Goal: Find specific page/section: Find specific page/section

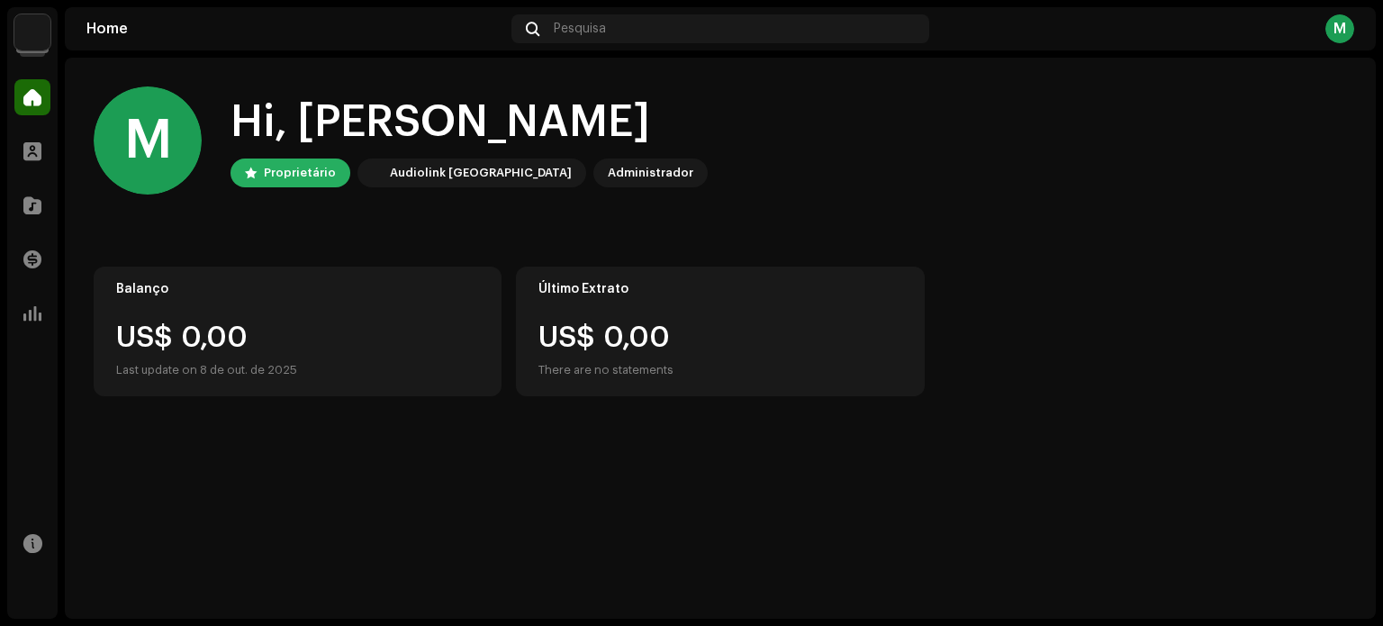
click at [43, 34] on img at bounding box center [32, 32] width 36 height 36
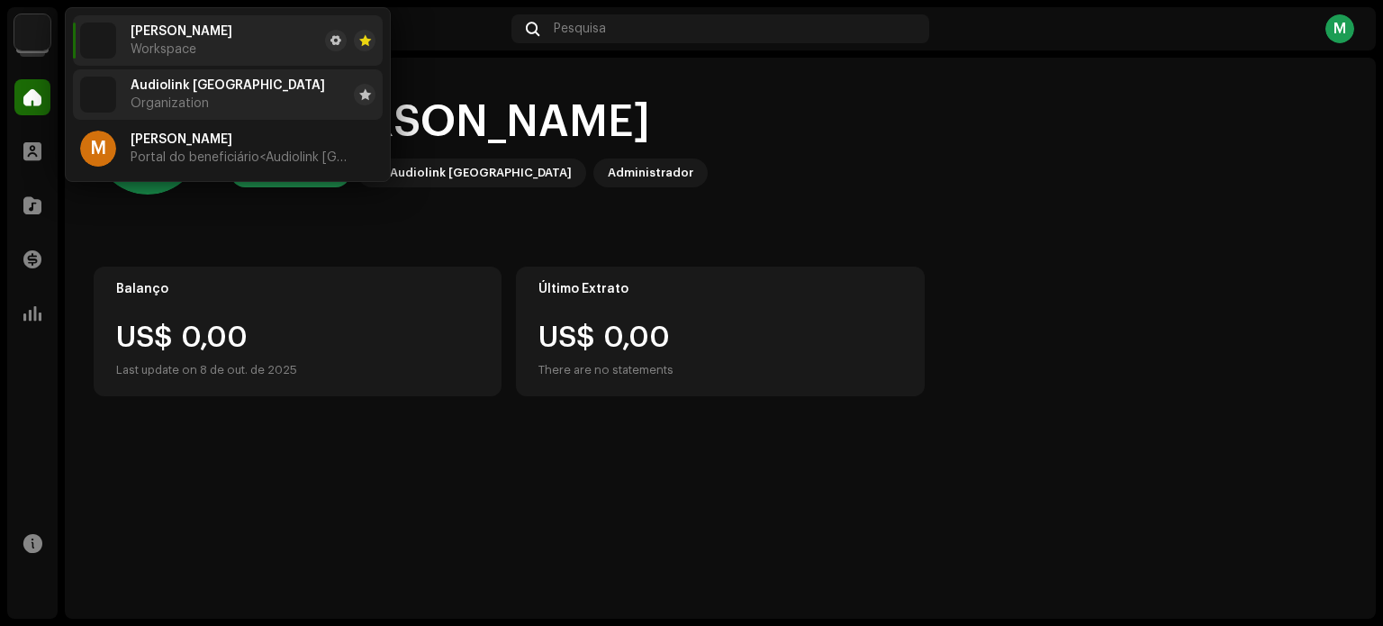
click at [133, 78] on span "Audiolink [GEOGRAPHIC_DATA]" at bounding box center [228, 85] width 195 height 14
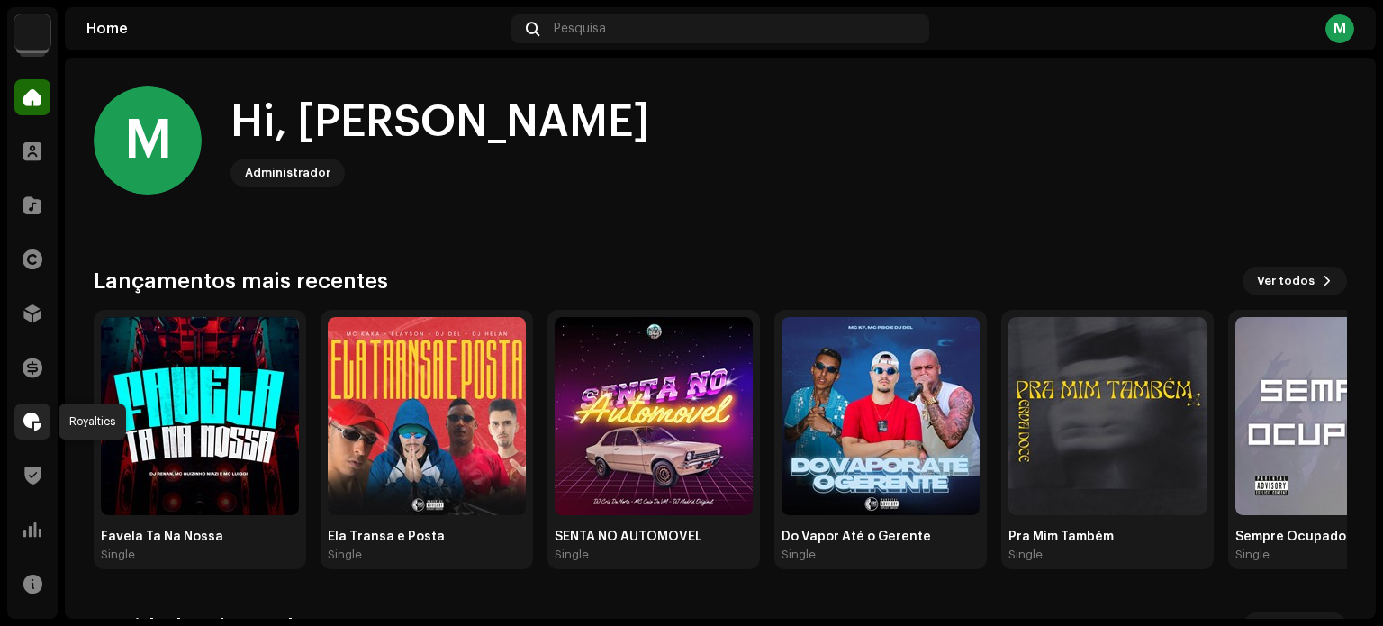
click at [34, 415] on span at bounding box center [32, 421] width 18 height 14
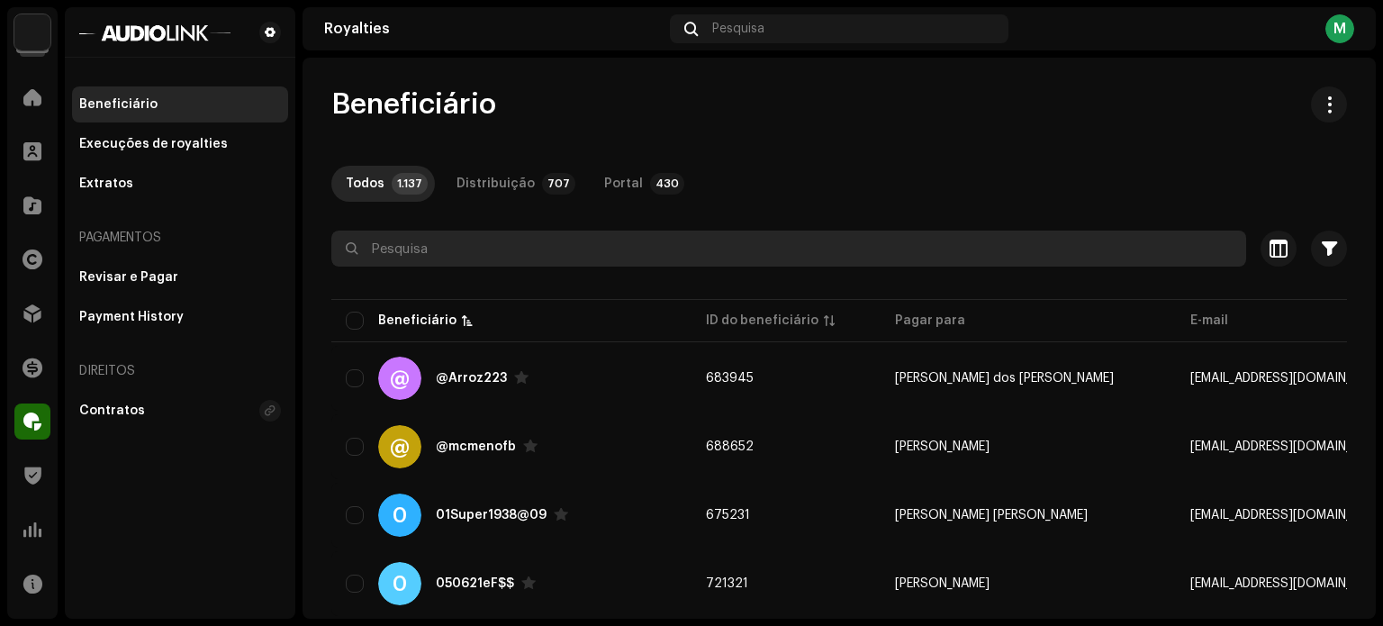
click at [395, 247] on input "text" at bounding box center [788, 249] width 915 height 36
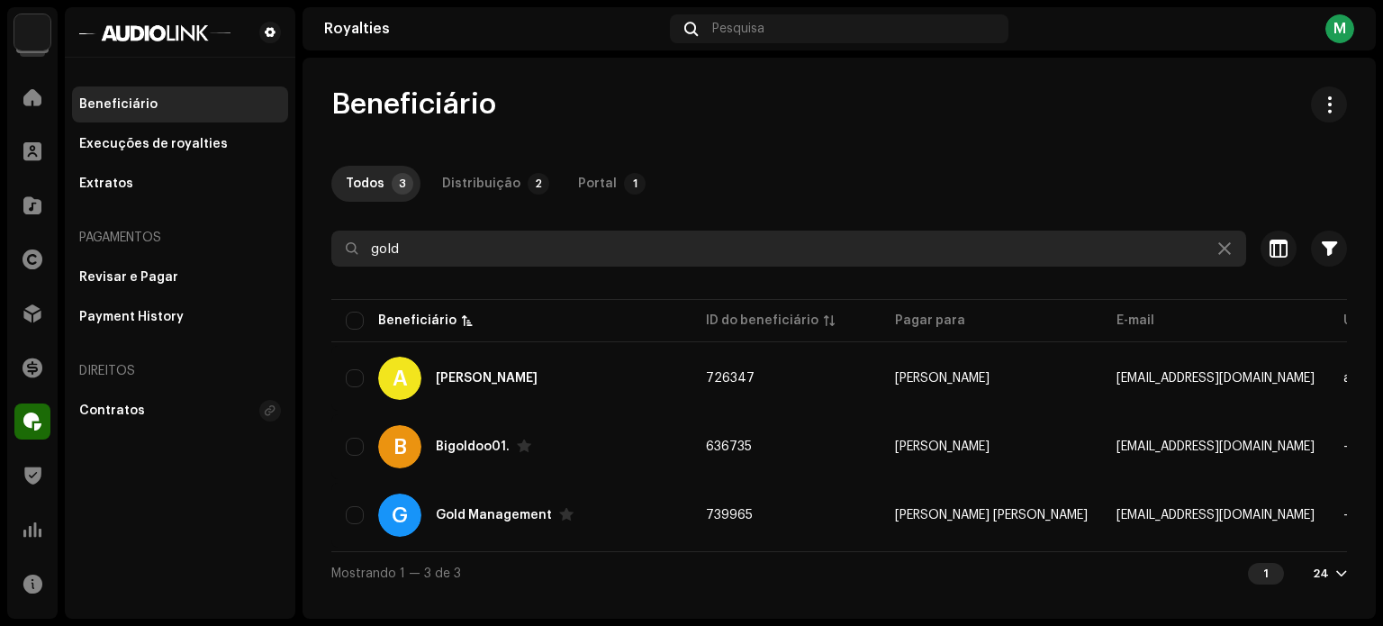
type input "gold"
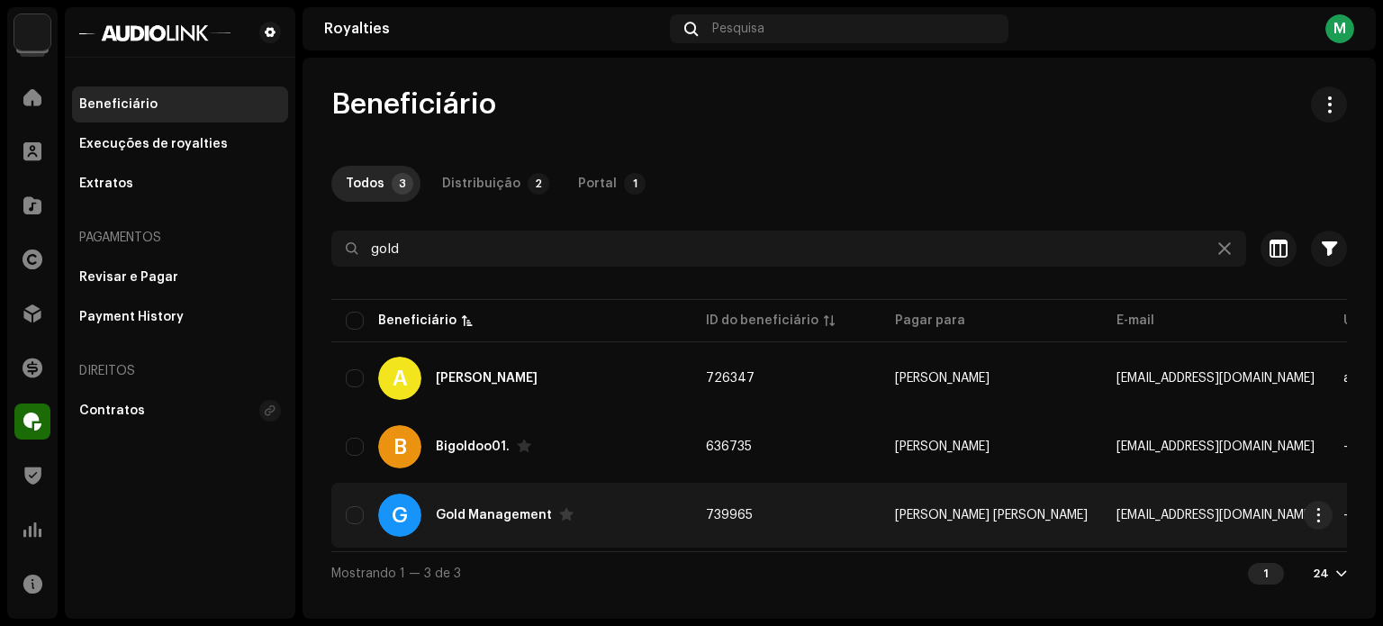
click at [489, 520] on div "Gold Management" at bounding box center [494, 515] width 116 height 13
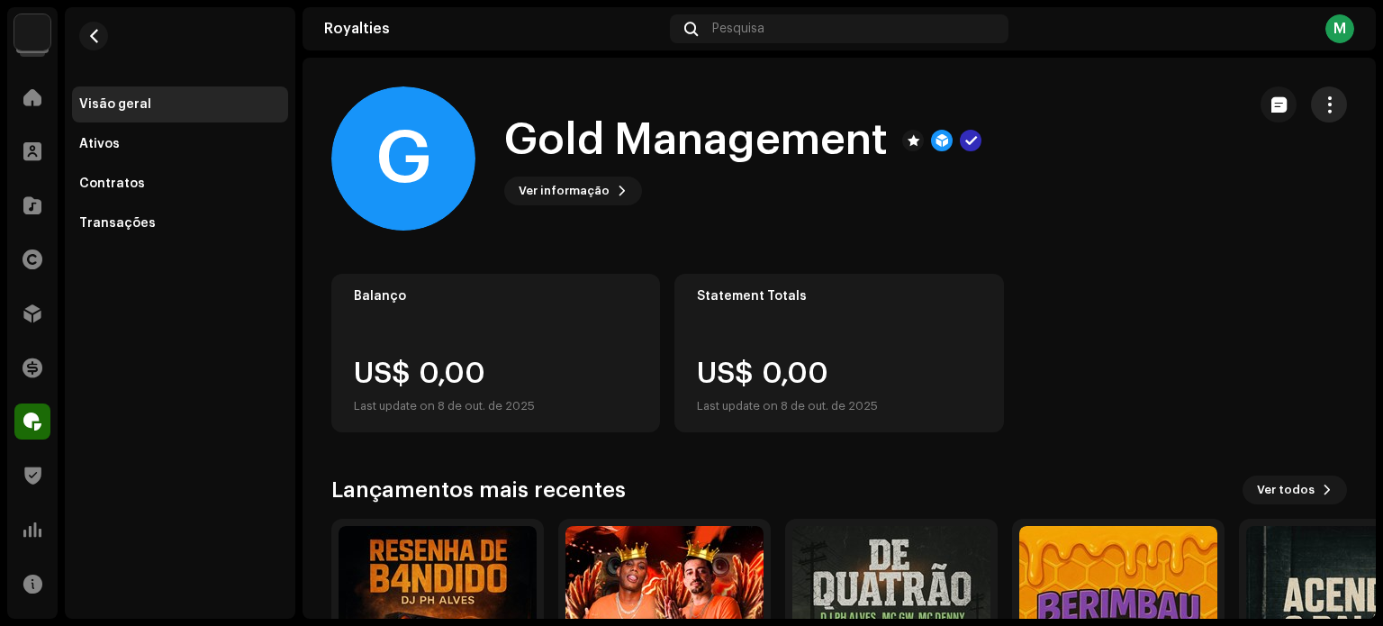
click at [1328, 90] on button "button" at bounding box center [1329, 104] width 36 height 36
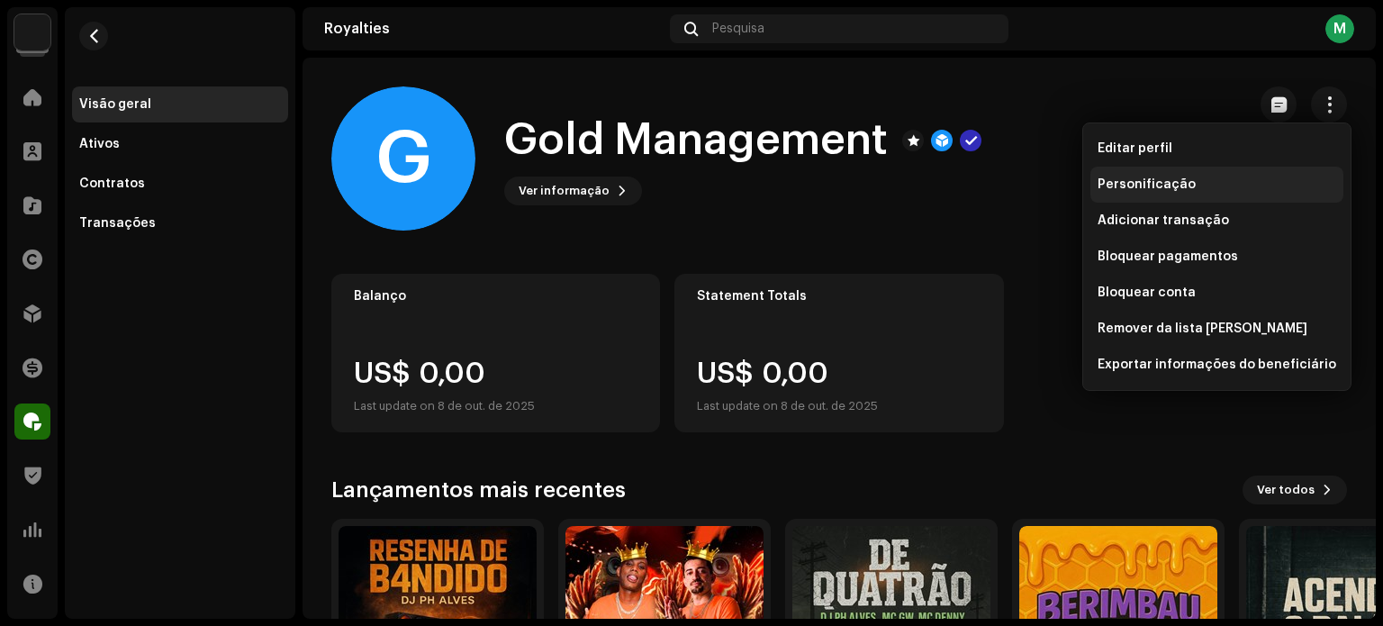
click at [1183, 173] on div "Personificação" at bounding box center [1216, 185] width 253 height 36
